Goal: Task Accomplishment & Management: Manage account settings

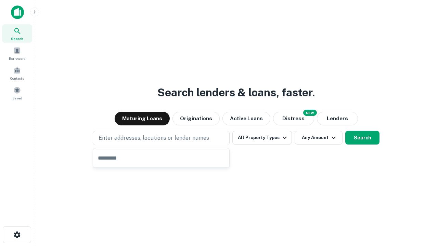
type input "**********"
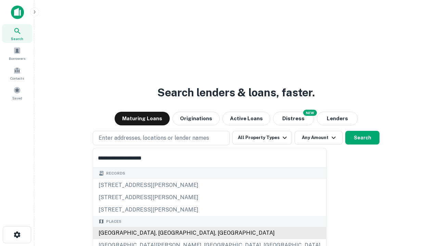
click at [164, 233] on div "Santa Monica, CA, USA" at bounding box center [209, 233] width 233 height 12
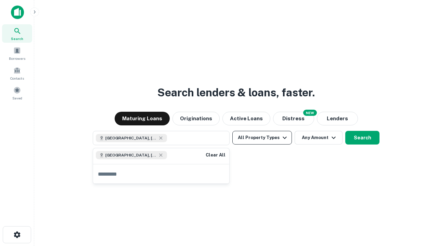
click at [262, 138] on button "All Property Types" at bounding box center [262, 138] width 60 height 14
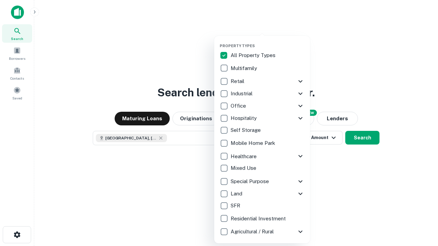
click at [268, 41] on button "button" at bounding box center [268, 41] width 96 height 0
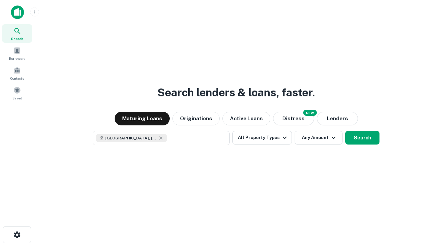
scroll to position [11, 0]
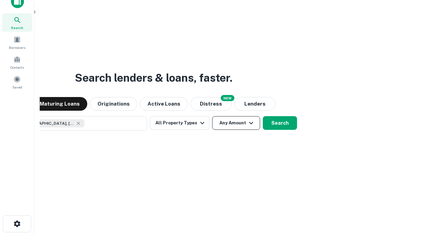
click at [212, 116] on button "Any Amount" at bounding box center [236, 123] width 48 height 14
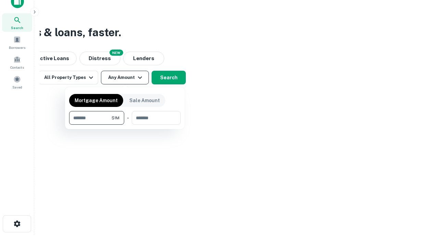
type input "*******"
click at [125, 125] on button "button" at bounding box center [125, 125] width 112 height 0
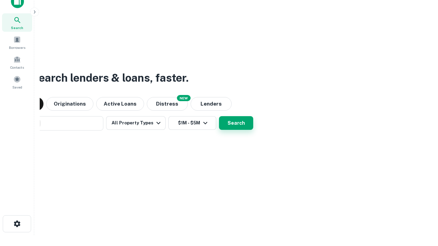
click at [219, 116] on button "Search" at bounding box center [236, 123] width 34 height 14
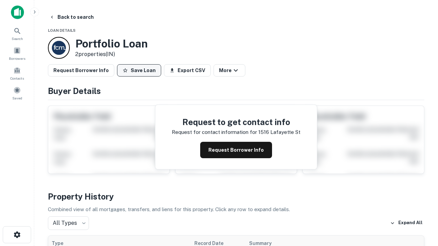
click at [139, 70] on button "Save Loan" at bounding box center [139, 70] width 44 height 12
click at [141, 70] on button "Loan Saved" at bounding box center [140, 70] width 47 height 12
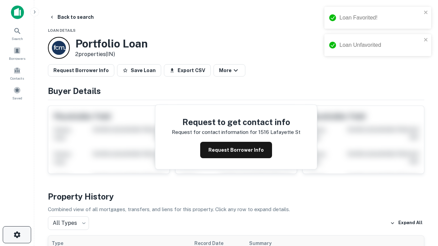
click at [17, 235] on icon "button" at bounding box center [17, 235] width 8 height 8
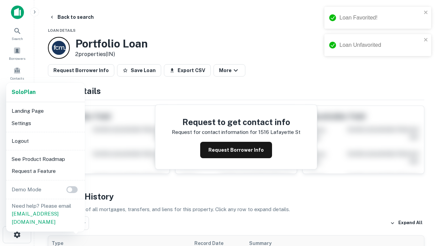
click at [45, 141] on li "Logout" at bounding box center [45, 141] width 73 height 12
